Goal: Information Seeking & Learning: Understand process/instructions

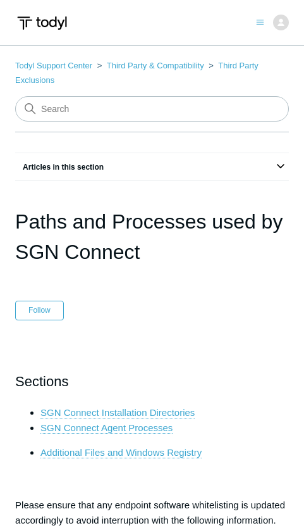
scroll to position [331, 0]
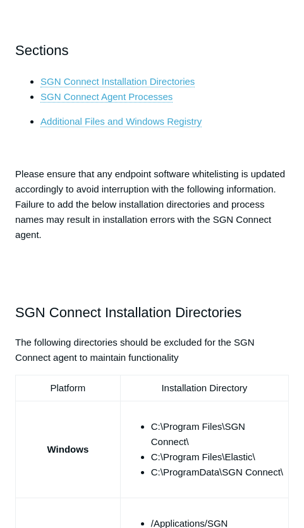
click at [124, 175] on span "Please ensure that any endpoint software whitelisting is updated accordingly to…" at bounding box center [150, 204] width 270 height 72
click at [111, 277] on p at bounding box center [152, 284] width 274 height 15
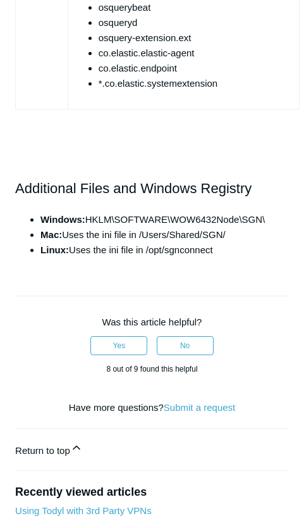
scroll to position [1723, 0]
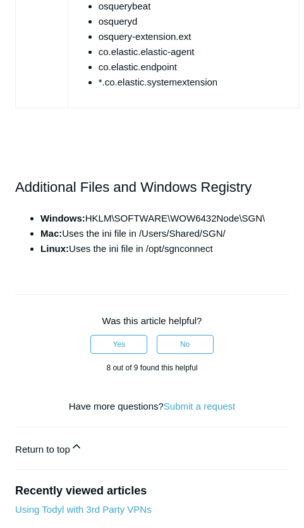
click at [111, 241] on li "Linux: Uses the ini file in /opt/sgnconnect" at bounding box center [164, 248] width 249 height 15
drag, startPoint x: 16, startPoint y: 140, endPoint x: 236, endPoint y: 198, distance: 227.2
copy div "Additional Files and Windows Registry Windows: HKLM\SOFTWARE\WOW6432Node\SGN\ M…"
click at [85, 142] on h2 at bounding box center [152, 153] width 274 height 22
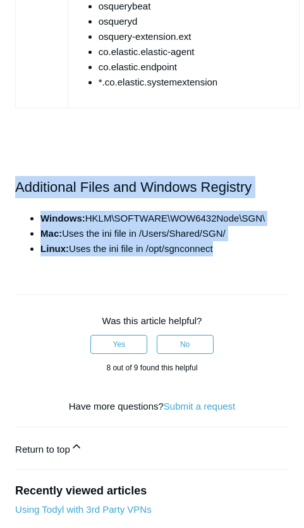
drag, startPoint x: 239, startPoint y: 216, endPoint x: 20, endPoint y: 120, distance: 239.4
copy article "Additional Files and Windows Registry Windows: HKLM\SOFTWARE\WOW6432Node\SGN\ M…"
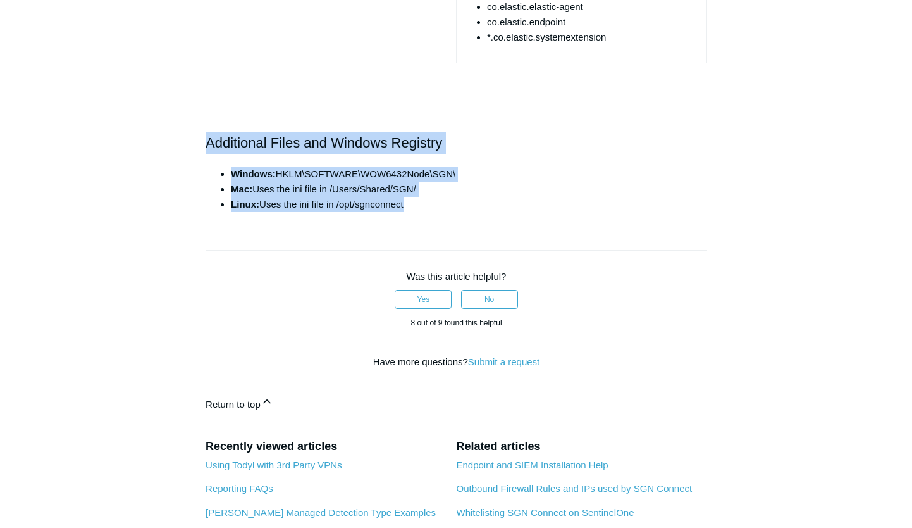
scroll to position [1529, 0]
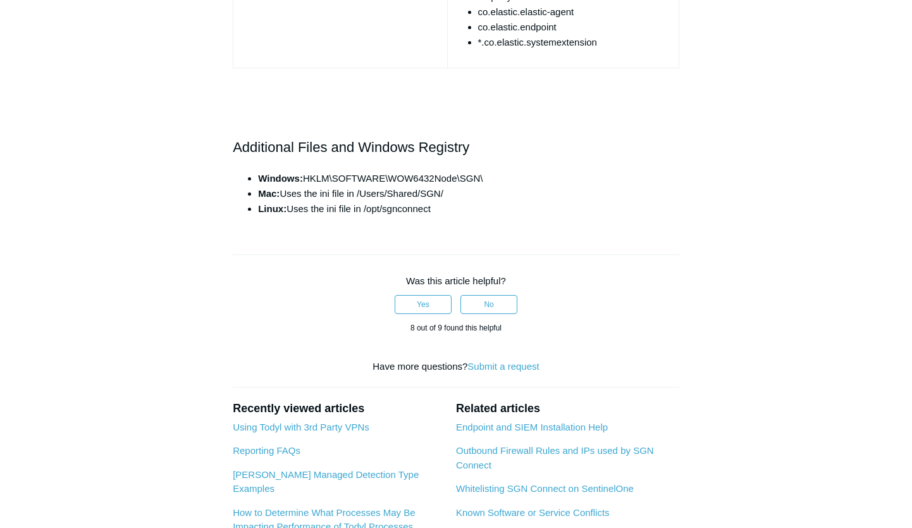
click at [284, 84] on p at bounding box center [456, 85] width 447 height 15
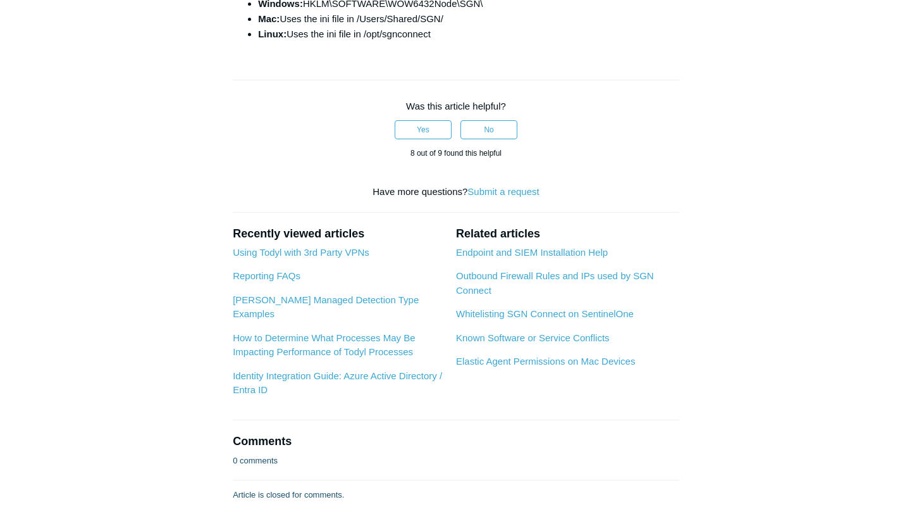
scroll to position [1752, 0]
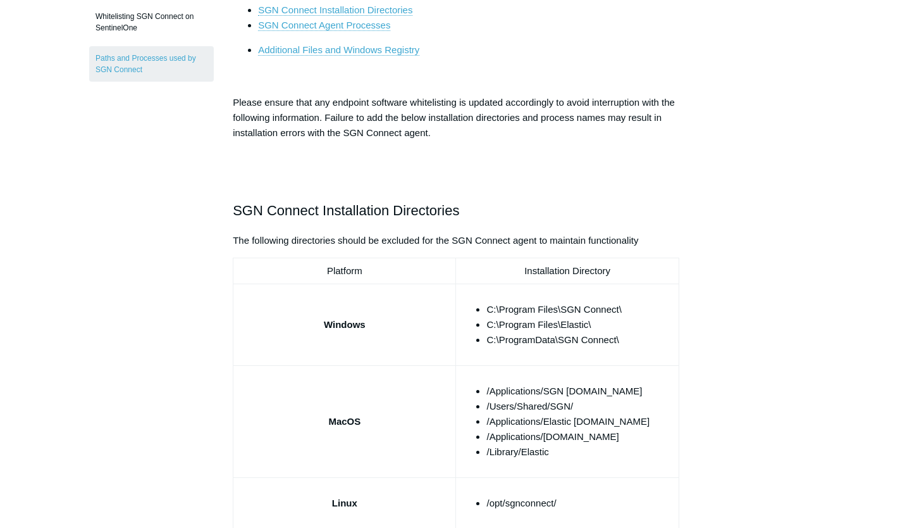
scroll to position [326, 0]
